Goal: Task Accomplishment & Management: Use online tool/utility

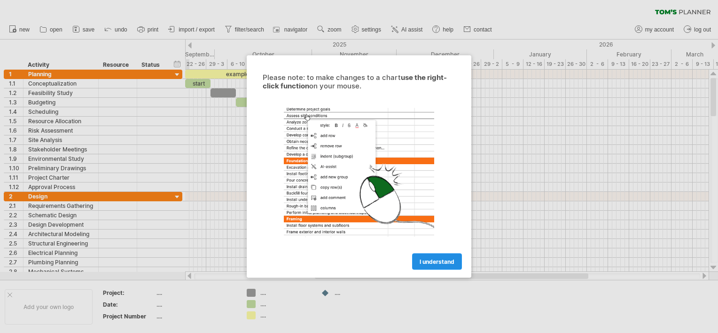
click at [418, 260] on link "I understand" at bounding box center [437, 261] width 50 height 16
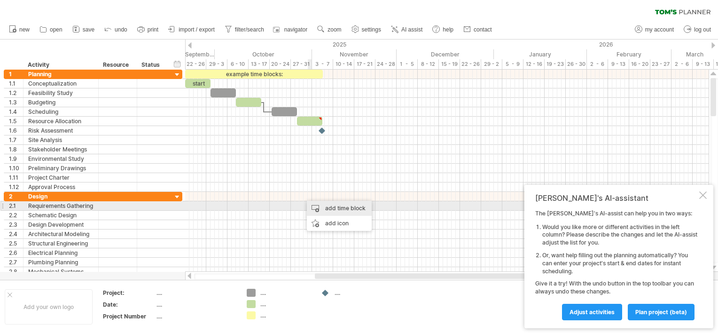
click at [323, 207] on div "add time block" at bounding box center [339, 208] width 65 height 15
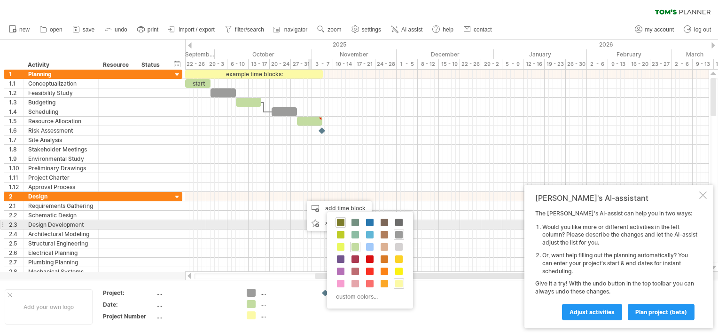
click at [338, 222] on span at bounding box center [341, 223] width 8 height 8
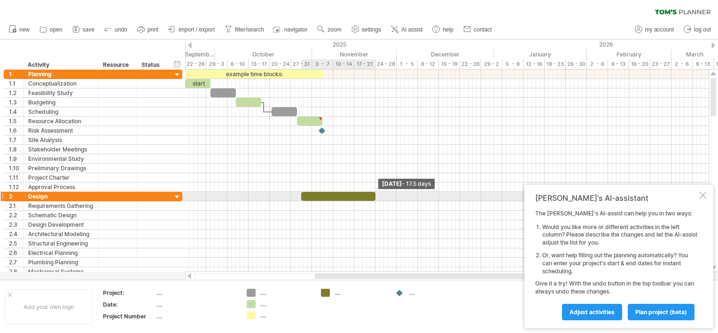
drag, startPoint x: 307, startPoint y: 195, endPoint x: 376, endPoint y: 200, distance: 69.8
click at [376, 200] on div "example time blocks: start [DATE] - 17.5 days" at bounding box center [447, 171] width 524 height 202
drag, startPoint x: 301, startPoint y: 194, endPoint x: 282, endPoint y: 201, distance: 19.9
click at [282, 201] on div "example time blocks: start [DATE] - 17.5 days [DATE] - 22.5 days" at bounding box center [447, 171] width 524 height 202
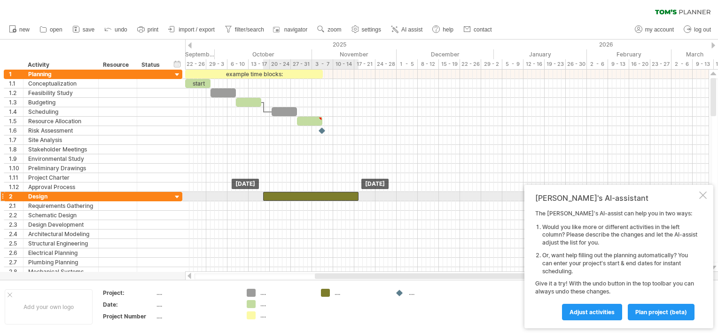
drag, startPoint x: 307, startPoint y: 195, endPoint x: 291, endPoint y: 194, distance: 16.0
click at [291, 194] on div at bounding box center [310, 196] width 95 height 9
drag, startPoint x: 360, startPoint y: 196, endPoint x: 356, endPoint y: 199, distance: 5.0
click at [356, 199] on span at bounding box center [356, 196] width 4 height 9
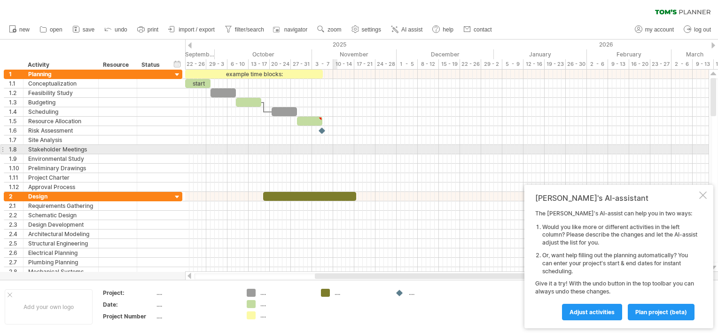
click at [336, 146] on div at bounding box center [447, 149] width 524 height 9
click at [324, 152] on div at bounding box center [447, 149] width 524 height 9
click at [323, 154] on div at bounding box center [447, 158] width 524 height 9
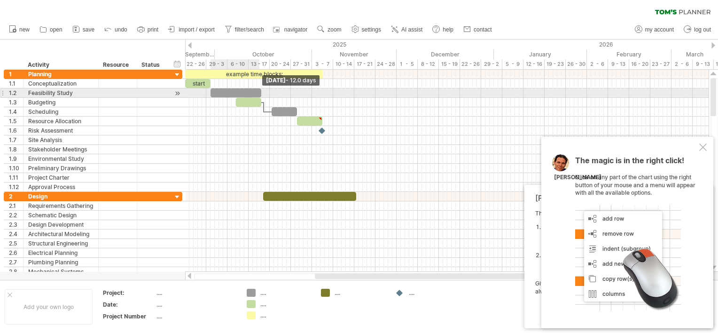
drag, startPoint x: 235, startPoint y: 92, endPoint x: 260, endPoint y: 88, distance: 24.7
click at [260, 88] on span at bounding box center [262, 92] width 4 height 9
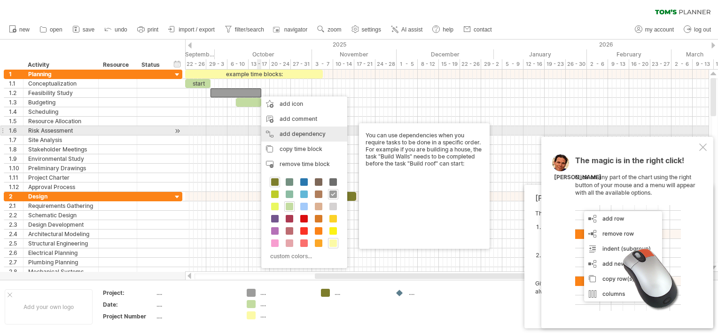
click at [283, 134] on div "add dependency You can use dependencies when you require tasks to be done in a …" at bounding box center [304, 133] width 86 height 15
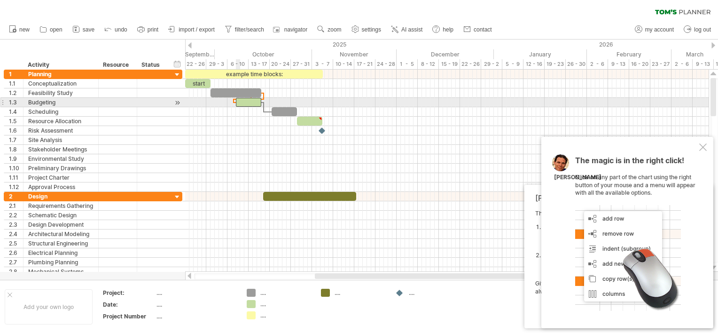
drag, startPoint x: 256, startPoint y: 103, endPoint x: 238, endPoint y: 102, distance: 17.5
click at [238, 102] on div "example time blocks: start [DATE] - 12.0 days [DATE]" at bounding box center [447, 171] width 524 height 202
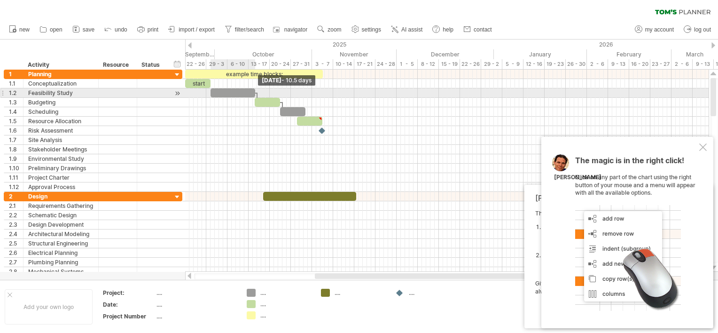
drag, startPoint x: 263, startPoint y: 96, endPoint x: 256, endPoint y: 96, distance: 7.1
click at [256, 96] on span at bounding box center [255, 92] width 4 height 9
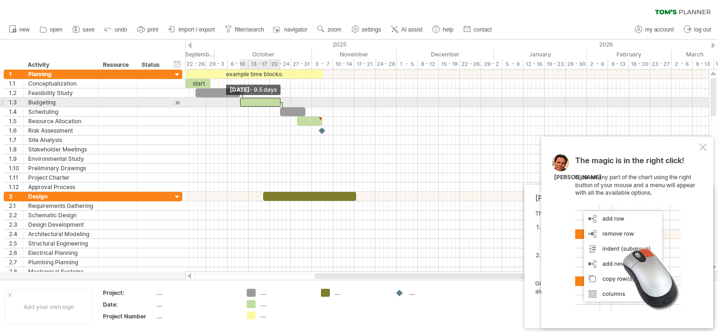
drag, startPoint x: 255, startPoint y: 99, endPoint x: 241, endPoint y: 101, distance: 14.7
click at [241, 101] on span at bounding box center [240, 102] width 4 height 9
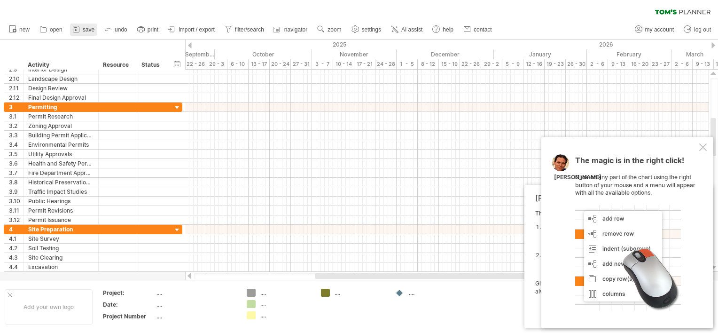
click at [85, 29] on span "save" at bounding box center [89, 29] width 12 height 7
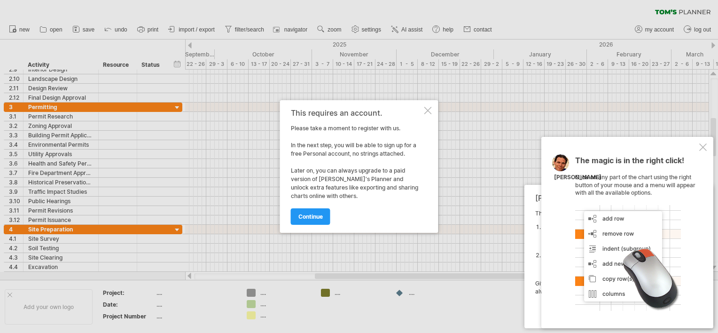
click at [428, 111] on div at bounding box center [429, 111] width 8 height 8
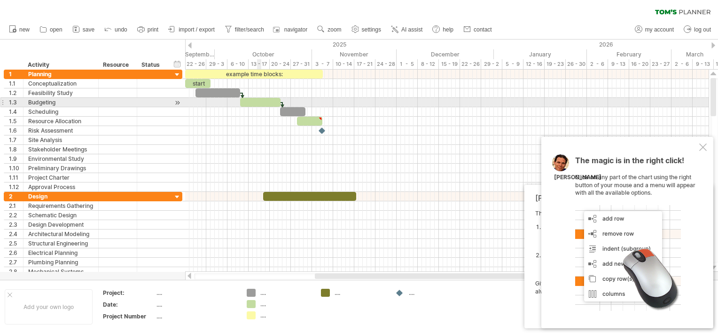
click at [259, 102] on div at bounding box center [260, 102] width 40 height 9
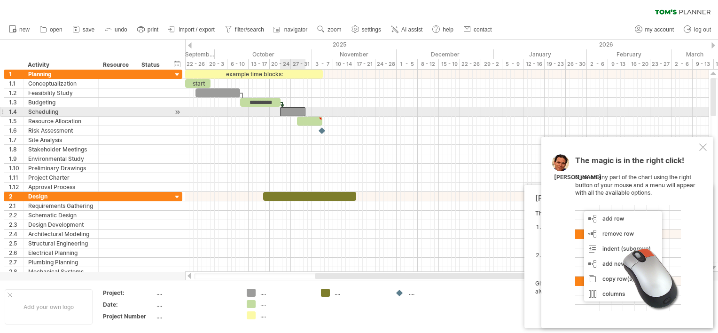
click at [292, 108] on div at bounding box center [292, 111] width 25 height 9
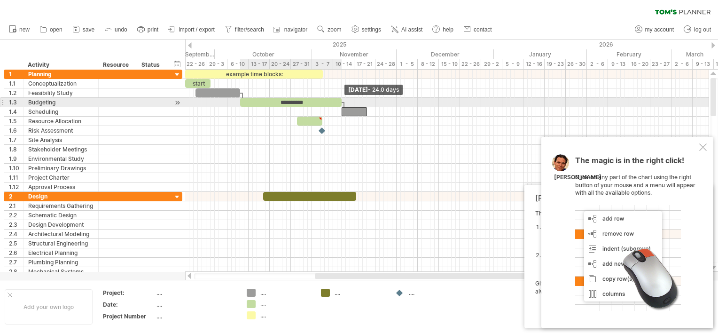
drag, startPoint x: 278, startPoint y: 102, endPoint x: 338, endPoint y: 105, distance: 60.3
click at [338, 105] on div "**********" at bounding box center [291, 102] width 102 height 9
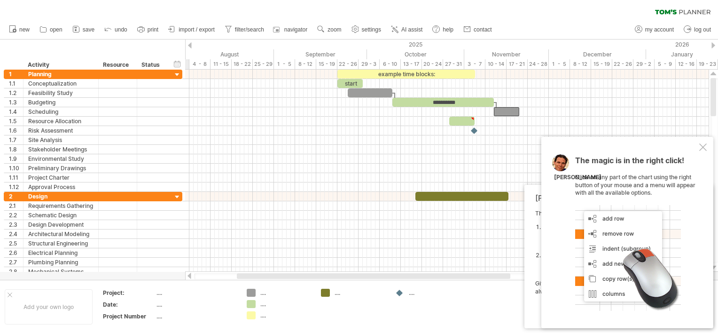
drag, startPoint x: 351, startPoint y: 276, endPoint x: 273, endPoint y: 282, distance: 78.2
click at [273, 282] on div "Trying to reach [DOMAIN_NAME] Connected again... 0% clear filter new 1" at bounding box center [359, 166] width 718 height 333
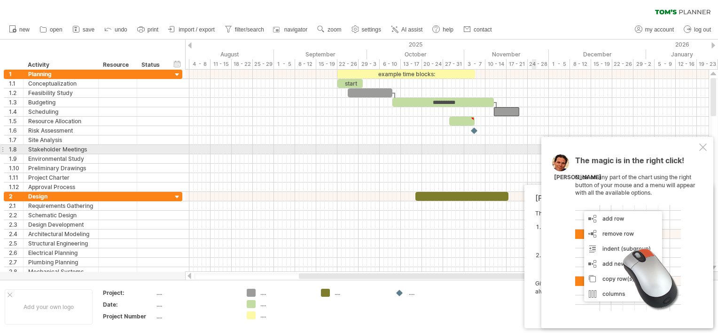
click at [704, 147] on div at bounding box center [704, 147] width 8 height 8
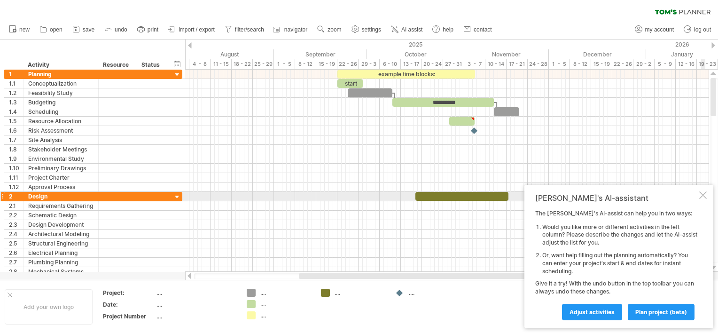
click at [703, 195] on div at bounding box center [704, 195] width 8 height 8
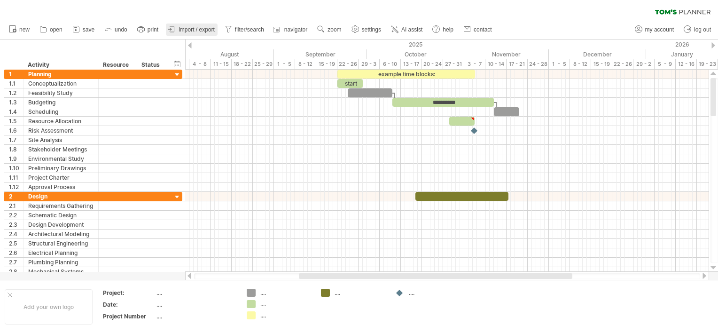
click at [179, 28] on span "import / export" at bounding box center [197, 29] width 36 height 7
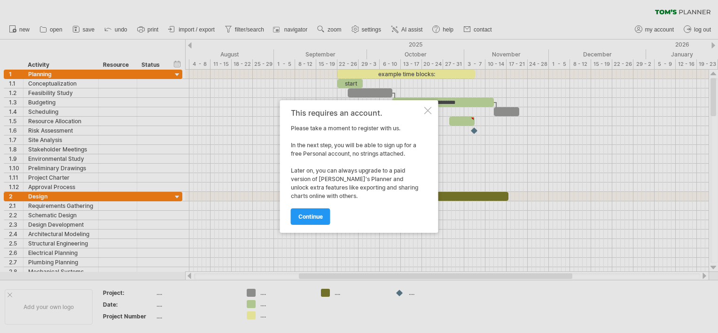
click at [426, 110] on div at bounding box center [429, 111] width 8 height 8
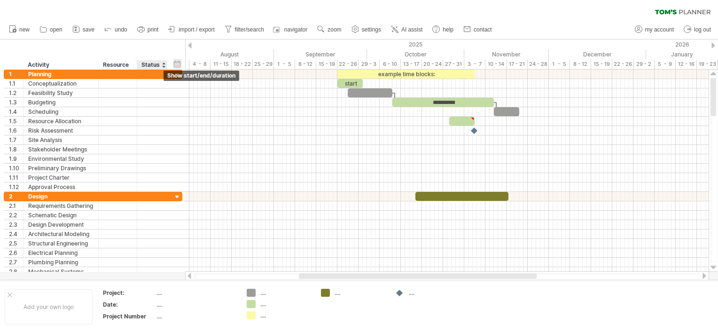
click at [174, 63] on div "hide start/end/duration show start/end/duration" at bounding box center [177, 64] width 9 height 10
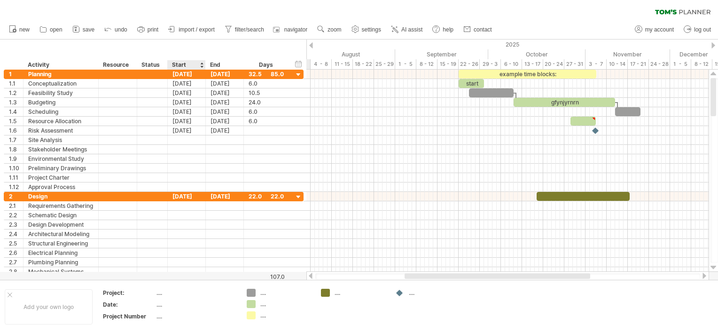
click at [176, 64] on div "Start" at bounding box center [186, 64] width 28 height 9
click at [298, 65] on div "hide start/end/duration show start/end/duration" at bounding box center [298, 64] width 9 height 10
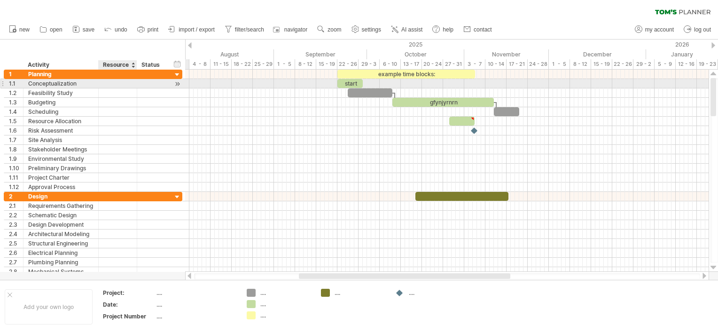
click at [106, 81] on div at bounding box center [117, 83] width 29 height 9
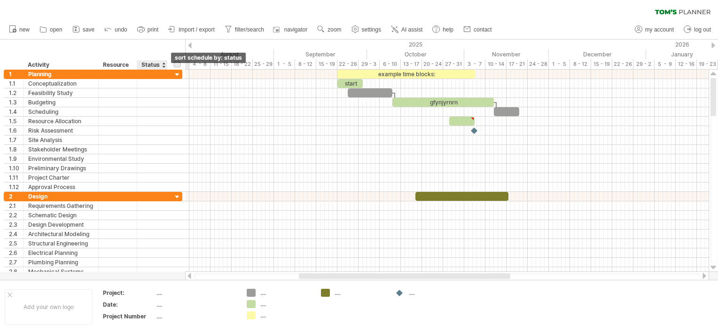
click at [164, 66] on div at bounding box center [164, 64] width 4 height 9
click at [146, 54] on div "hide start/end/duration show start/end/duration ******** Activity ******** Reso…" at bounding box center [92, 54] width 185 height 30
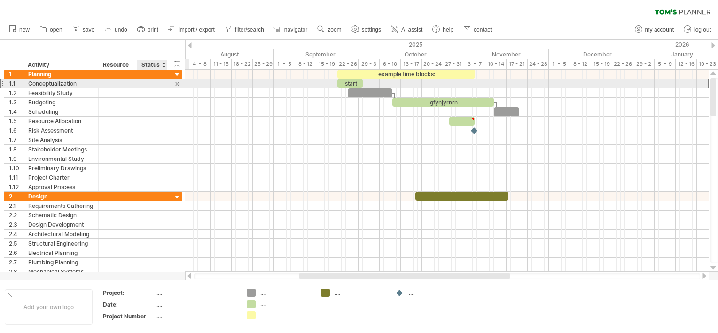
click at [150, 81] on div at bounding box center [152, 83] width 21 height 9
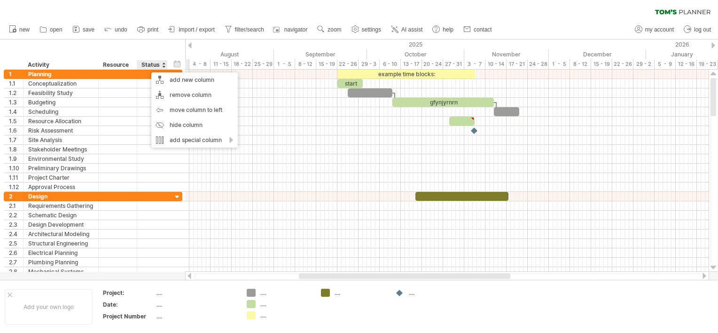
click at [147, 48] on div "hide start/end/duration show start/end/duration ******** Activity ******** Reso…" at bounding box center [92, 54] width 185 height 30
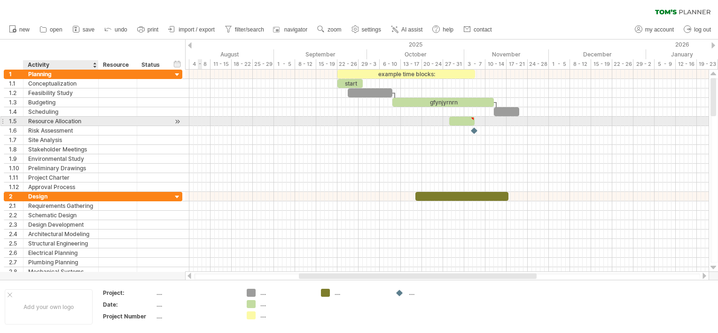
click at [81, 122] on div "Resource Allocation" at bounding box center [60, 121] width 65 height 9
click at [112, 118] on div at bounding box center [117, 121] width 29 height 9
click at [176, 121] on div at bounding box center [177, 122] width 9 height 10
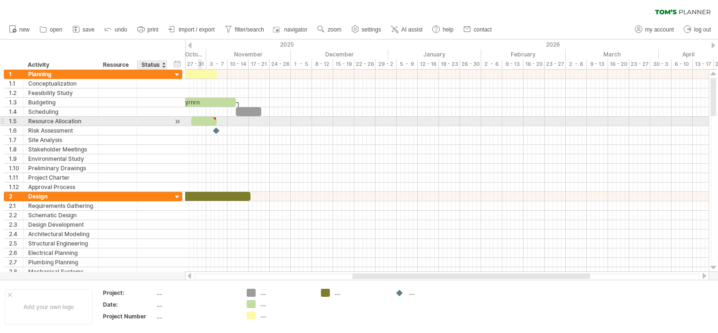
click at [176, 121] on div at bounding box center [177, 122] width 9 height 10
click at [179, 120] on div at bounding box center [177, 122] width 9 height 10
type textarea "**********"
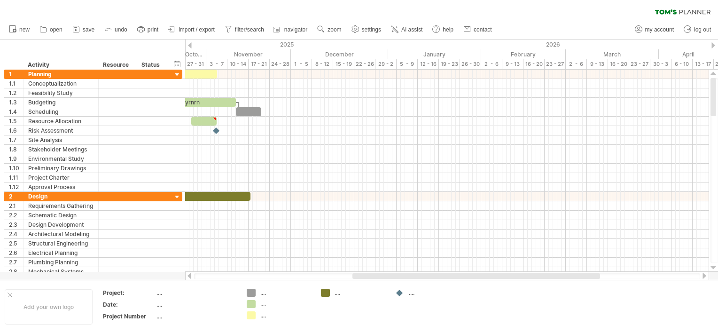
click at [687, 12] on icon at bounding box center [682, 11] width 55 height 5
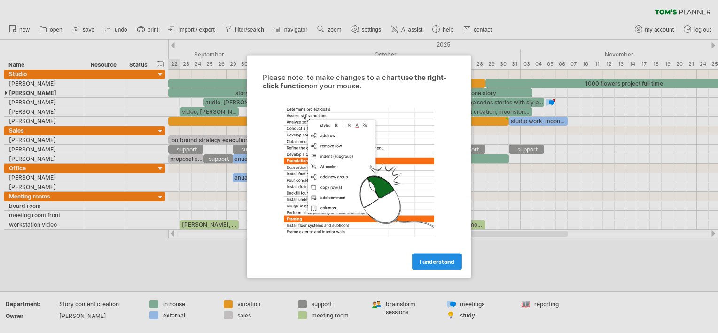
click at [432, 260] on span "I understand" at bounding box center [437, 261] width 35 height 7
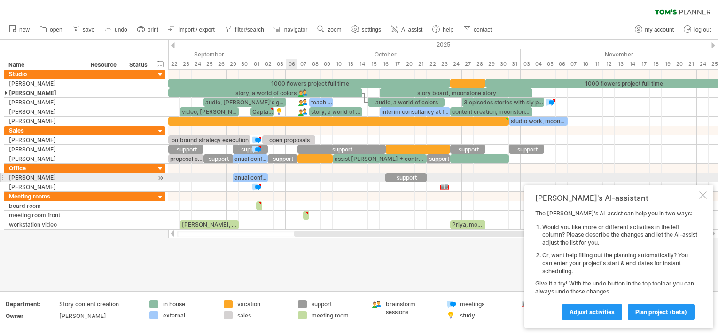
click at [297, 176] on div at bounding box center [443, 177] width 550 height 9
drag, startPoint x: 283, startPoint y: 175, endPoint x: 318, endPoint y: 175, distance: 34.3
click at [318, 175] on div at bounding box center [443, 177] width 550 height 9
drag, startPoint x: 249, startPoint y: 175, endPoint x: 283, endPoint y: 177, distance: 33.9
click at [283, 177] on div "anual conference creative agencies south east" at bounding box center [285, 177] width 35 height 9
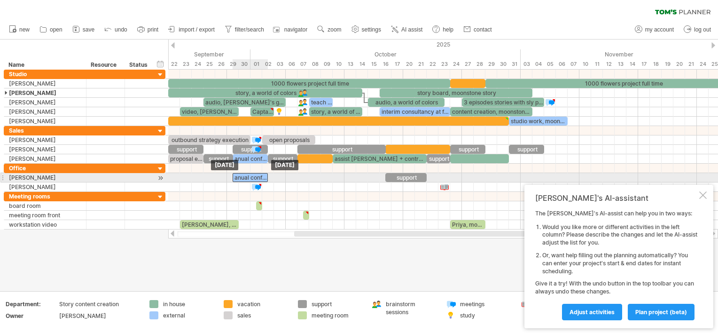
drag, startPoint x: 290, startPoint y: 177, endPoint x: 254, endPoint y: 175, distance: 35.8
click at [254, 175] on div "anual conference creative agencies south east" at bounding box center [250, 177] width 35 height 9
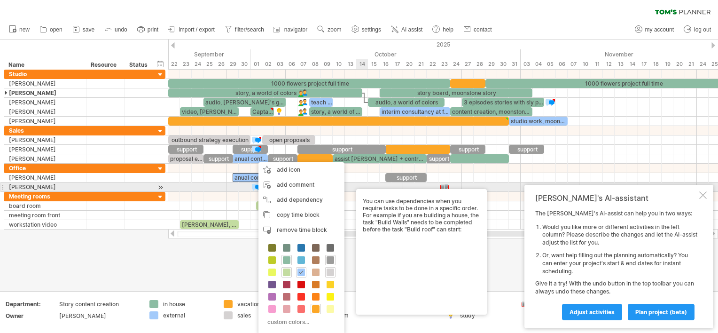
click at [363, 184] on div at bounding box center [443, 186] width 550 height 9
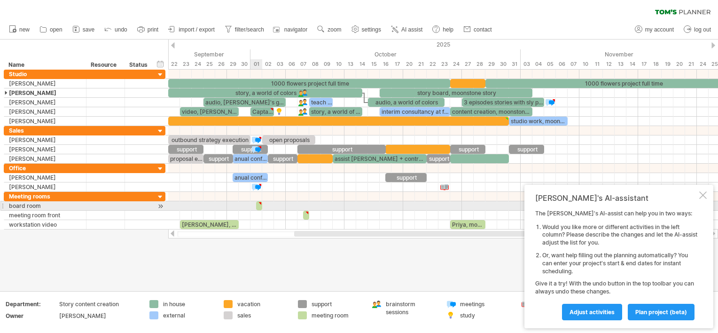
type textarea "**********"
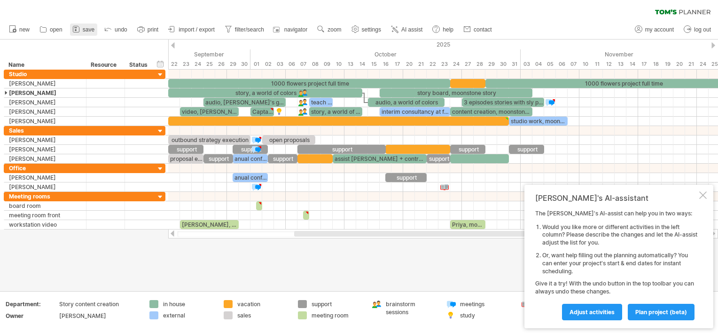
click at [79, 28] on icon at bounding box center [75, 28] width 9 height 9
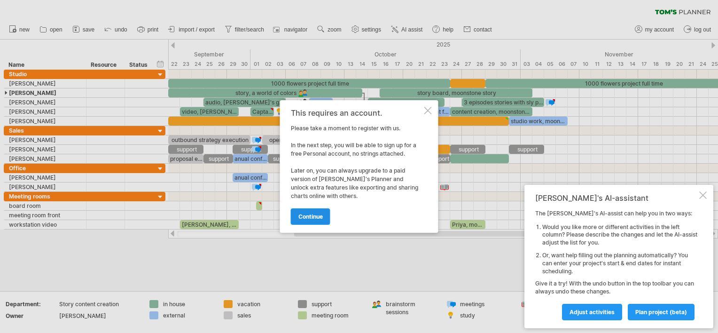
click at [304, 213] on span "continue" at bounding box center [311, 216] width 24 height 7
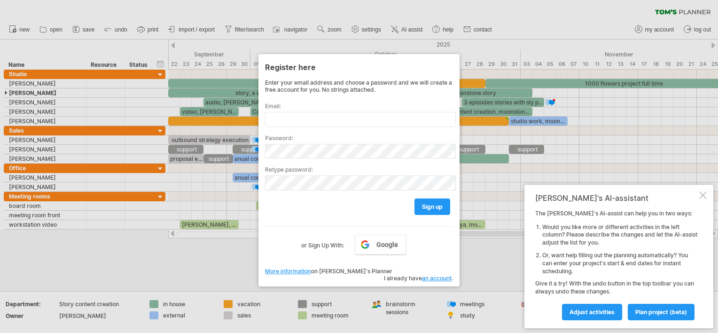
click at [482, 253] on div at bounding box center [359, 166] width 718 height 333
click at [705, 195] on div at bounding box center [704, 195] width 8 height 8
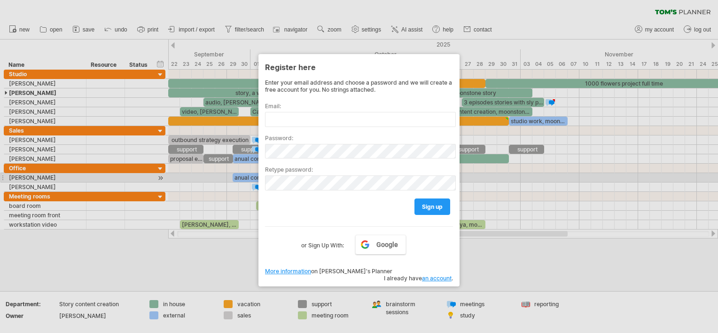
click at [511, 180] on div at bounding box center [359, 166] width 718 height 333
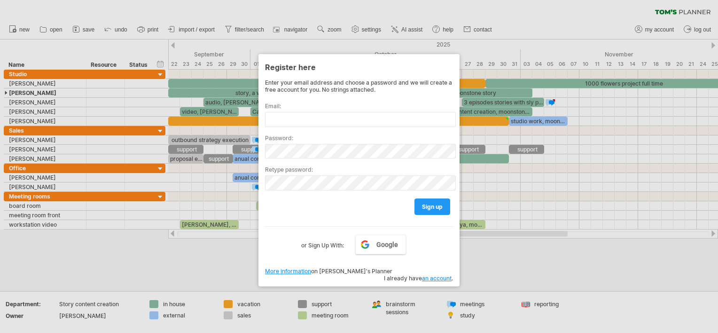
click at [597, 4] on div at bounding box center [359, 166] width 718 height 333
